Goal: Communication & Community: Connect with others

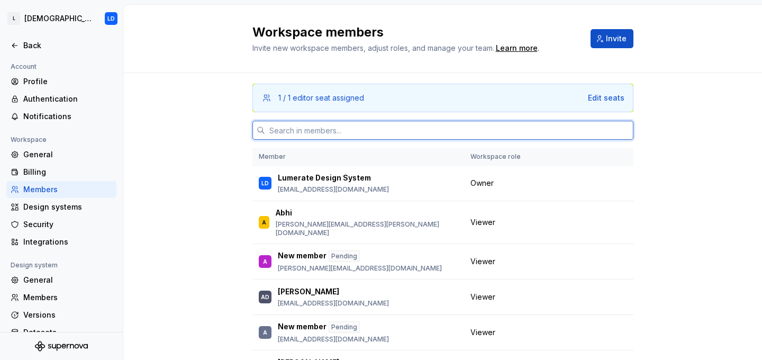
click at [337, 134] on input "text" at bounding box center [449, 130] width 368 height 19
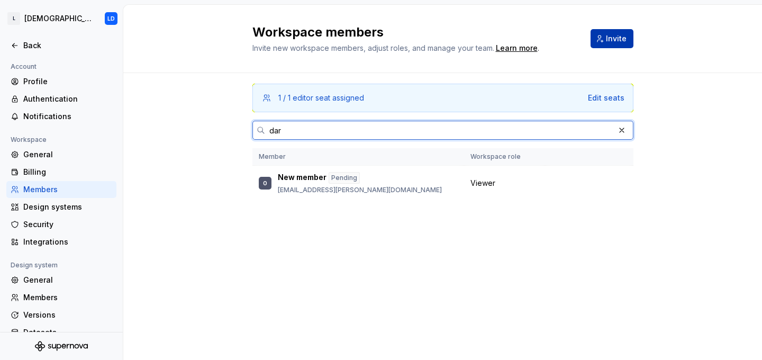
type input "dar"
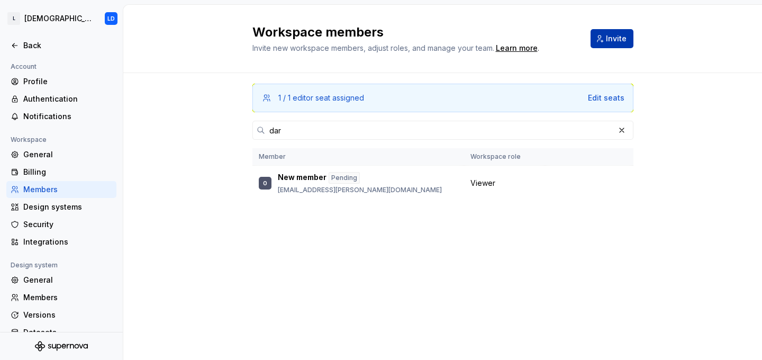
click at [614, 35] on span "Invite" at bounding box center [616, 38] width 21 height 11
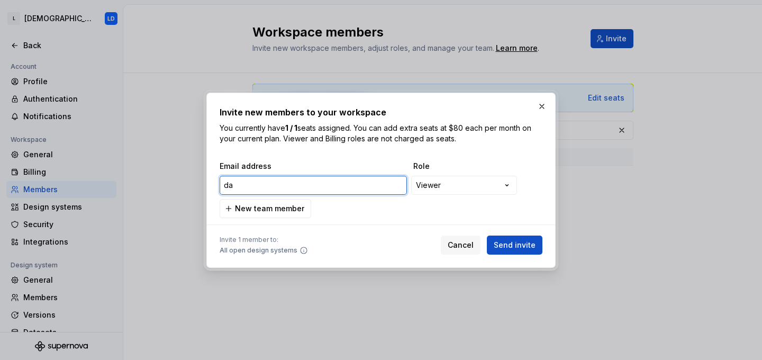
click at [269, 180] on input "da" at bounding box center [313, 185] width 187 height 19
paste input "[EMAIL_ADDRESS][PERSON_NAME][DOMAIN_NAME]"
type input "[PERSON_NAME][EMAIL_ADDRESS][PERSON_NAME][DOMAIN_NAME]"
click at [224, 188] on input "[PERSON_NAME][EMAIL_ADDRESS][PERSON_NAME][DOMAIN_NAME]" at bounding box center [313, 185] width 187 height 19
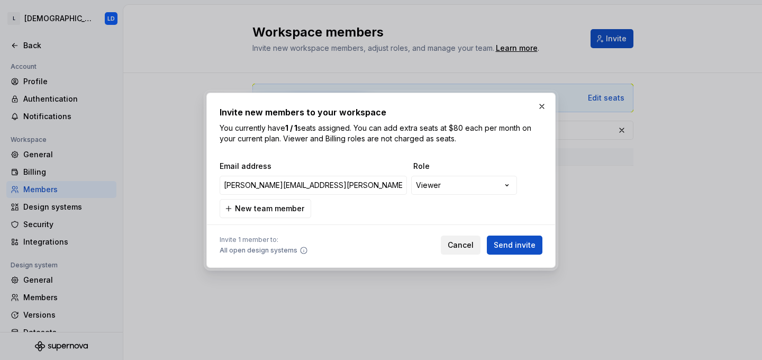
click at [465, 242] on span "Cancel" at bounding box center [461, 245] width 26 height 11
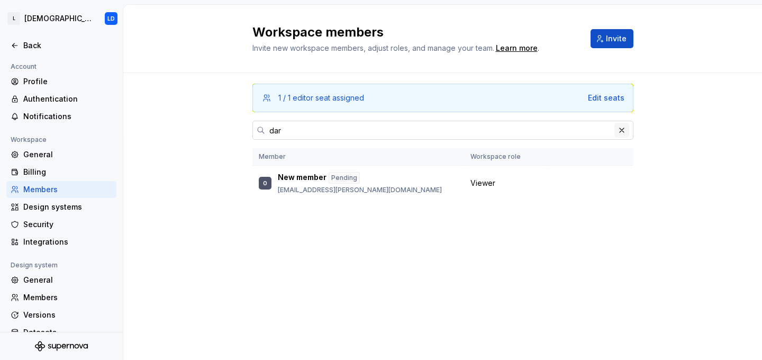
click at [623, 131] on button "button" at bounding box center [622, 130] width 15 height 15
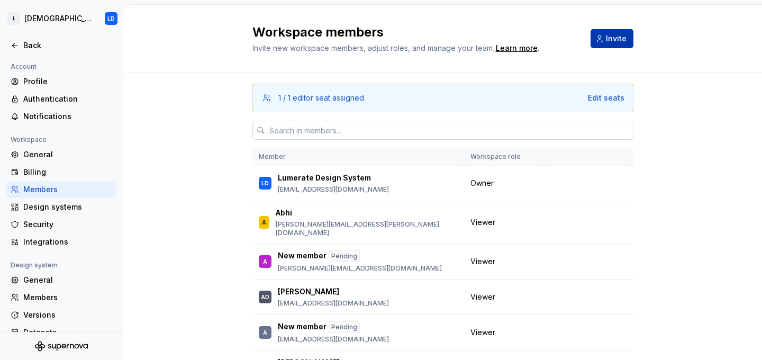
click at [610, 38] on span "Invite" at bounding box center [616, 38] width 21 height 11
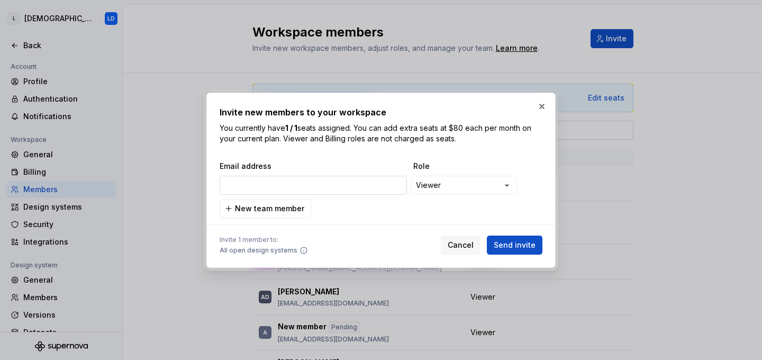
click at [288, 189] on input "email" at bounding box center [313, 185] width 187 height 19
type input "[PERSON_NAME][EMAIL_ADDRESS][PERSON_NAME][DOMAIN_NAME]"
click at [223, 186] on input "[PERSON_NAME][EMAIL_ADDRESS][PERSON_NAME][DOMAIN_NAME]" at bounding box center [313, 185] width 187 height 19
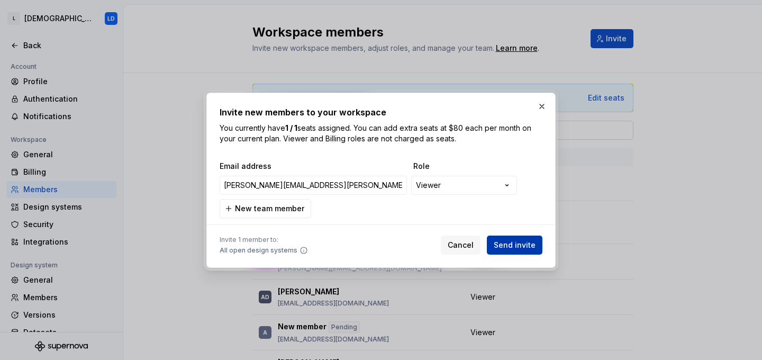
click at [517, 243] on span "Send invite" at bounding box center [515, 245] width 42 height 11
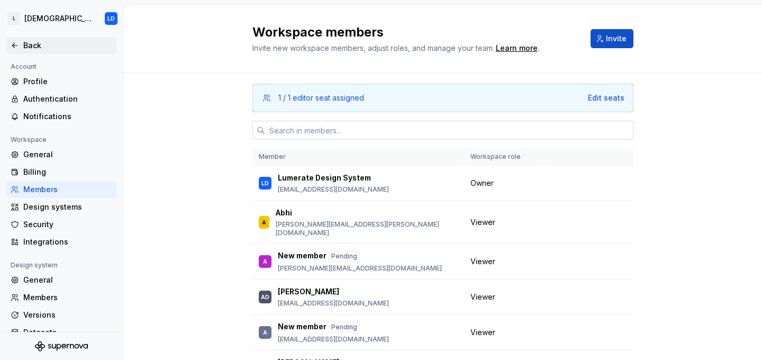
click at [26, 44] on div "Back" at bounding box center [67, 45] width 89 height 11
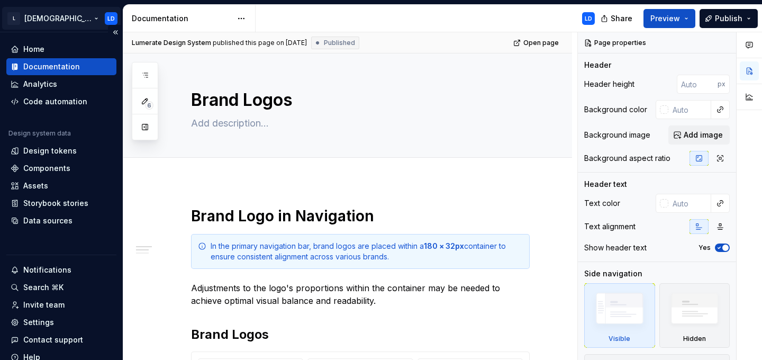
click at [43, 16] on html "L [DEMOGRAPHIC_DATA] LD Home Documentation Analytics Code automation Design sys…" at bounding box center [381, 180] width 762 height 360
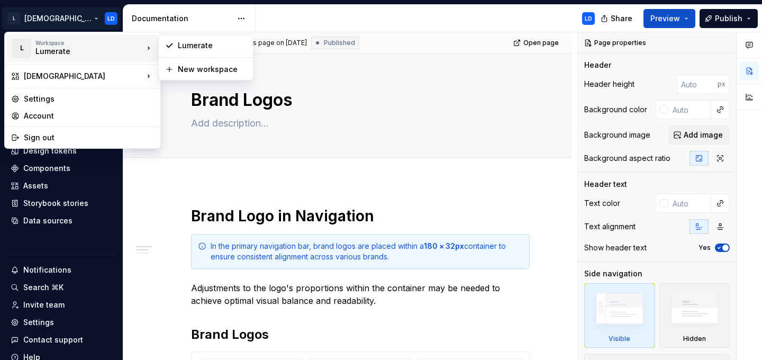
click at [57, 49] on div "Lumerate" at bounding box center [80, 51] width 90 height 11
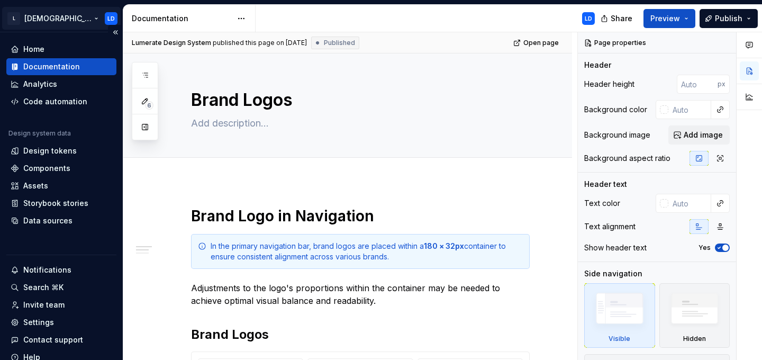
click at [60, 8] on html "L [DEMOGRAPHIC_DATA] LD Home Documentation Analytics Code automation Design sys…" at bounding box center [381, 180] width 762 height 360
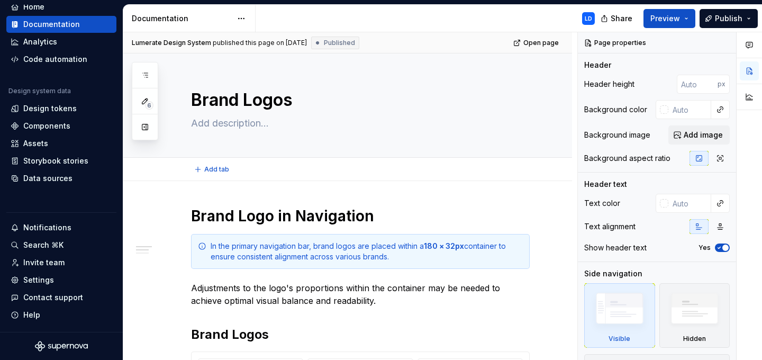
type textarea "*"
click at [26, 11] on div "Home" at bounding box center [33, 7] width 21 height 11
